Goal: Task Accomplishment & Management: Manage account settings

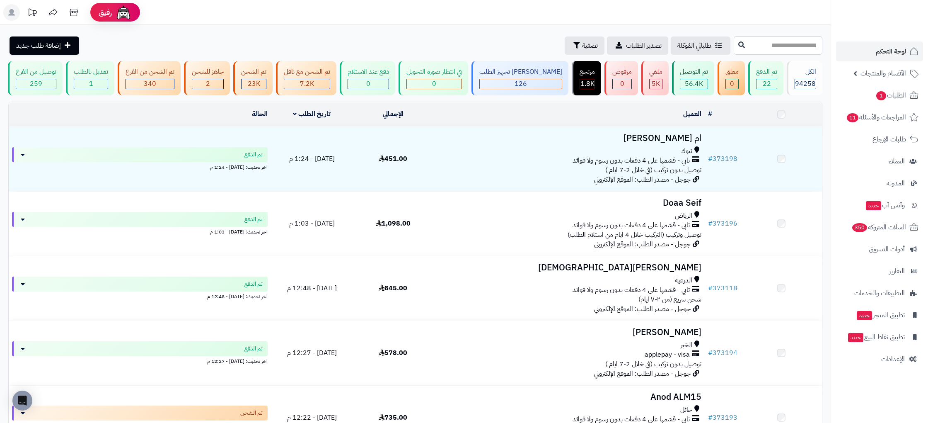
click at [901, 44] on link "لوحة التحكم" at bounding box center [879, 51] width 87 height 20
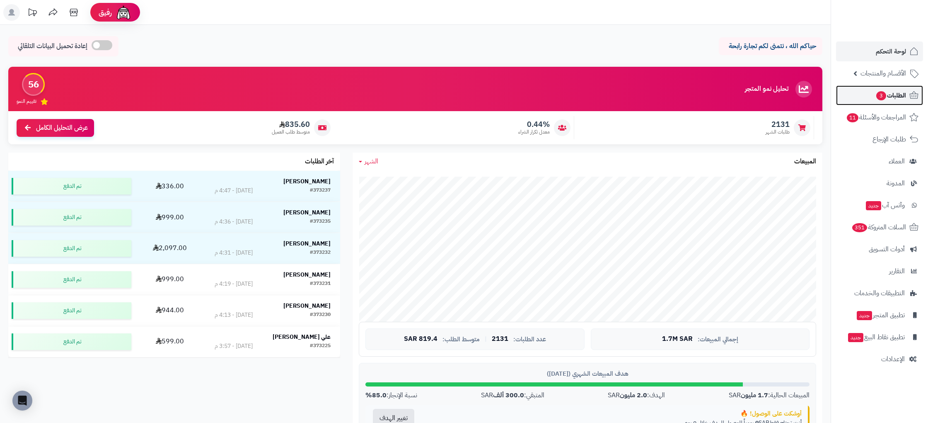
click at [904, 96] on span "الطلبات 3" at bounding box center [890, 95] width 31 height 12
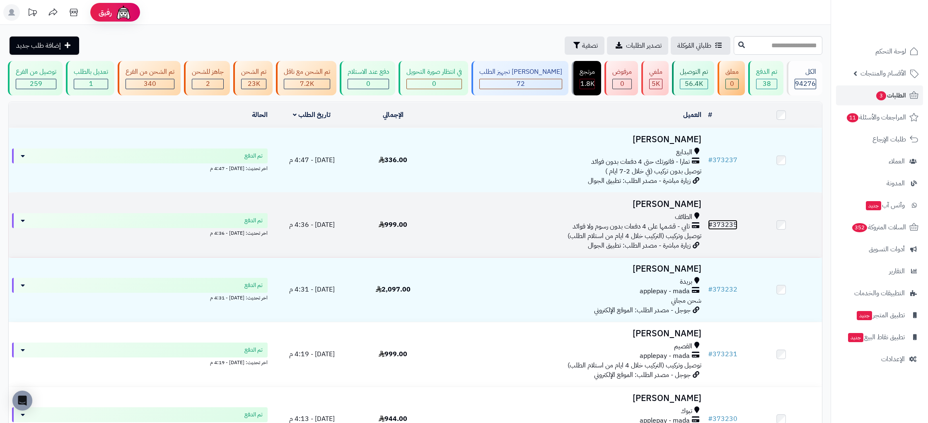
click at [730, 221] on link "# 373235" at bounding box center [722, 225] width 29 height 10
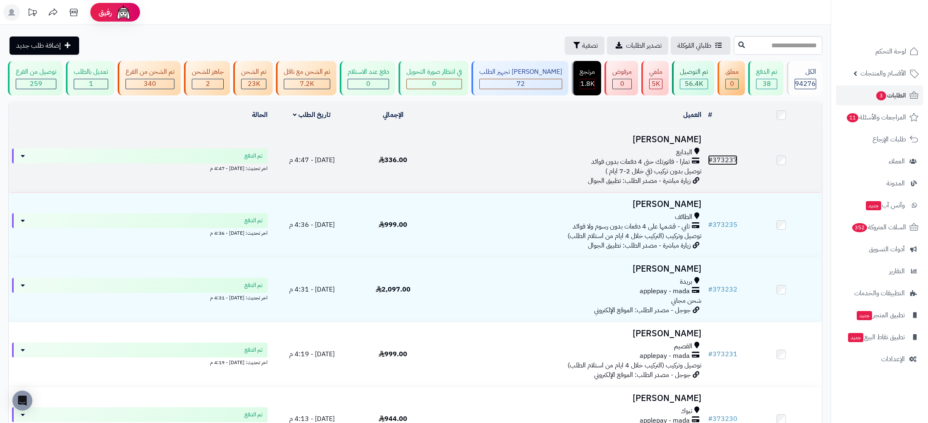
click at [729, 157] on link "# 373237" at bounding box center [722, 160] width 29 height 10
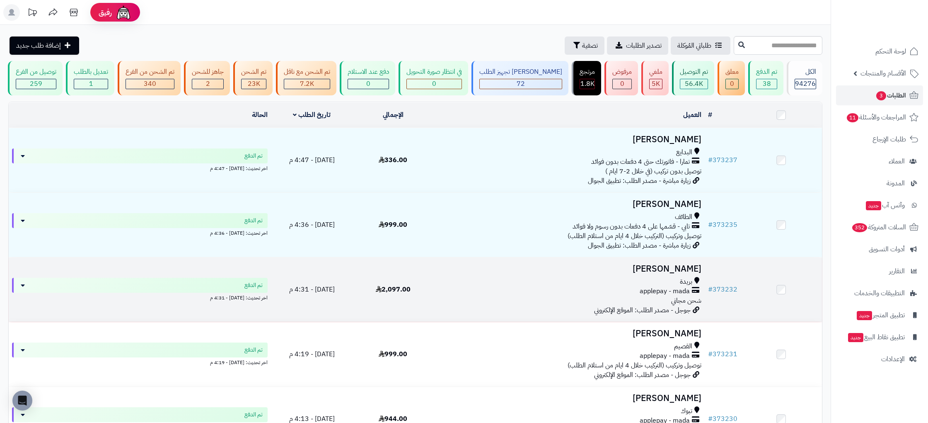
click at [726, 282] on td "# 373232" at bounding box center [723, 289] width 36 height 64
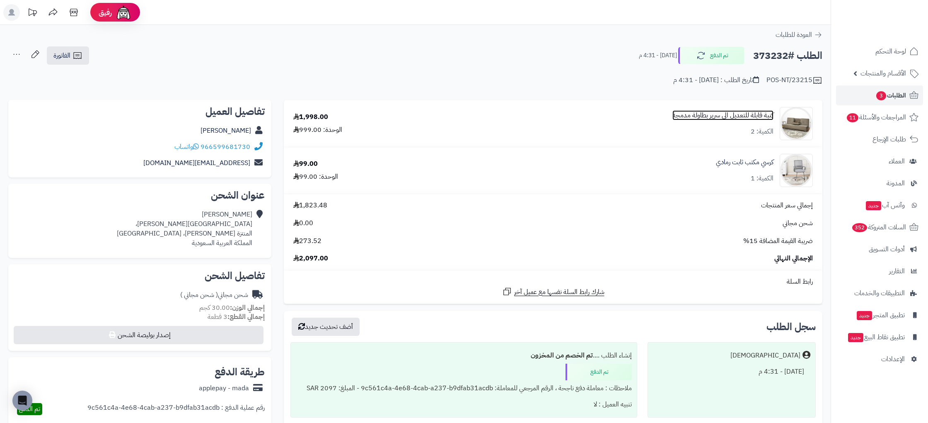
click at [748, 115] on link "كنبة قابلة للتعديل الي سرير بطاولة مدمجة" at bounding box center [722, 116] width 101 height 10
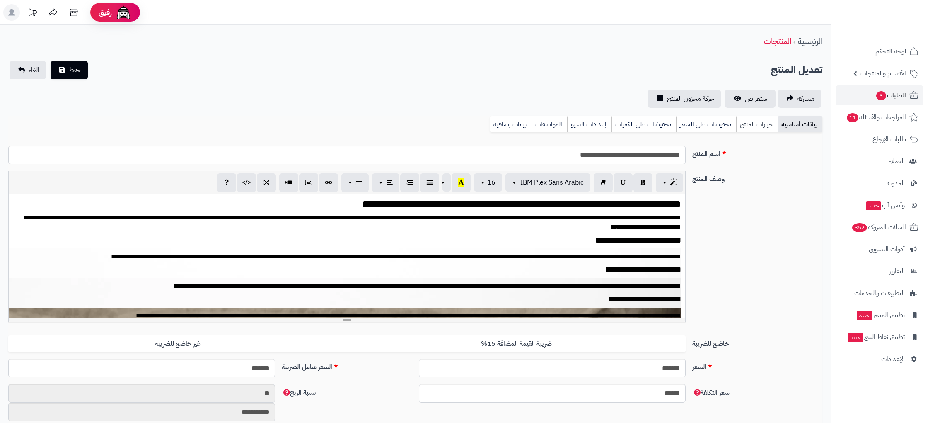
scroll to position [1135, 0]
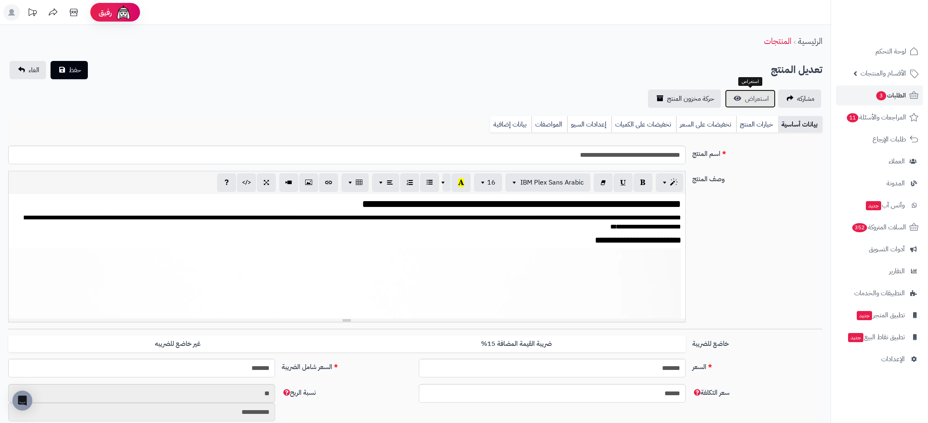
click at [756, 97] on span "استعراض" at bounding box center [757, 99] width 24 height 10
